Goal: Task Accomplishment & Management: Manage account settings

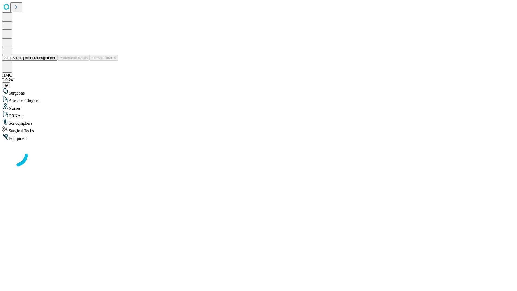
click at [51, 61] on button "Staff & Equipment Management" at bounding box center [29, 58] width 55 height 6
